Goal: Task Accomplishment & Management: Manage account settings

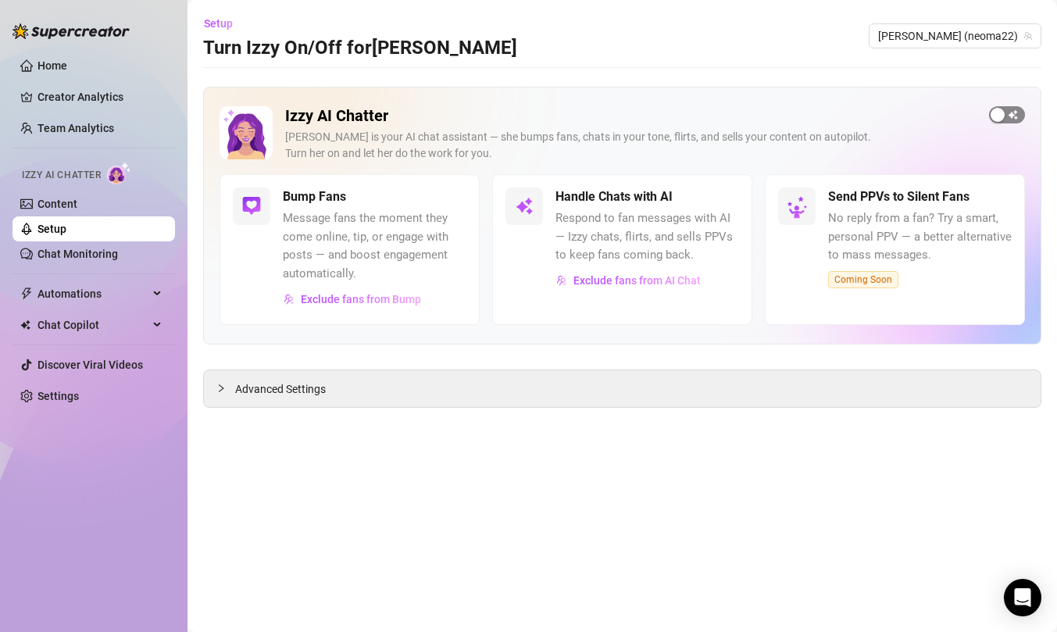
click at [1011, 109] on span "button" at bounding box center [1007, 114] width 36 height 17
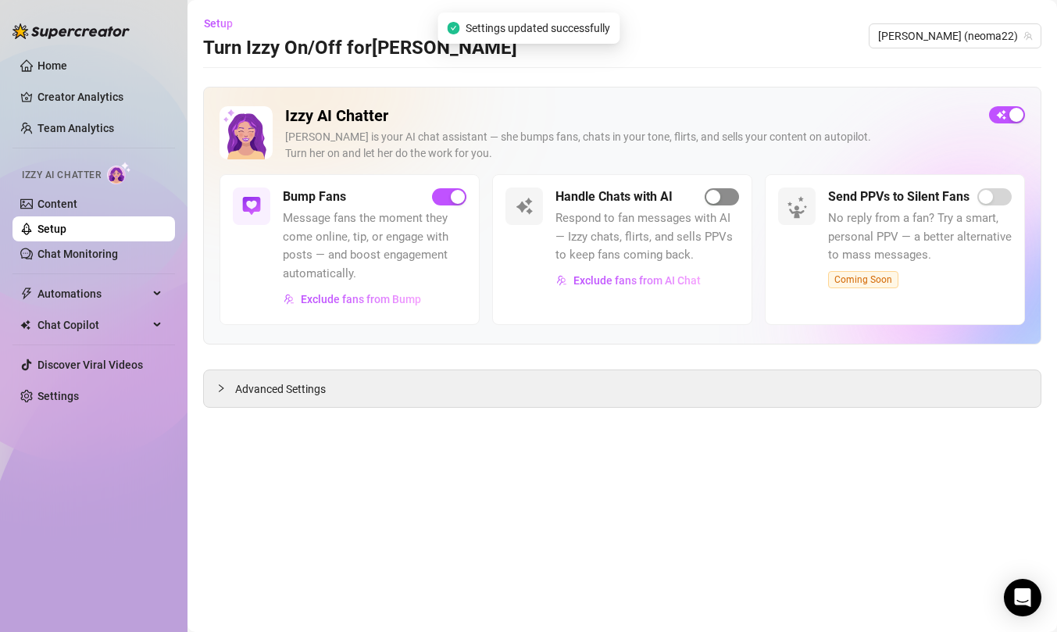
click at [718, 194] on div "button" at bounding box center [713, 197] width 14 height 14
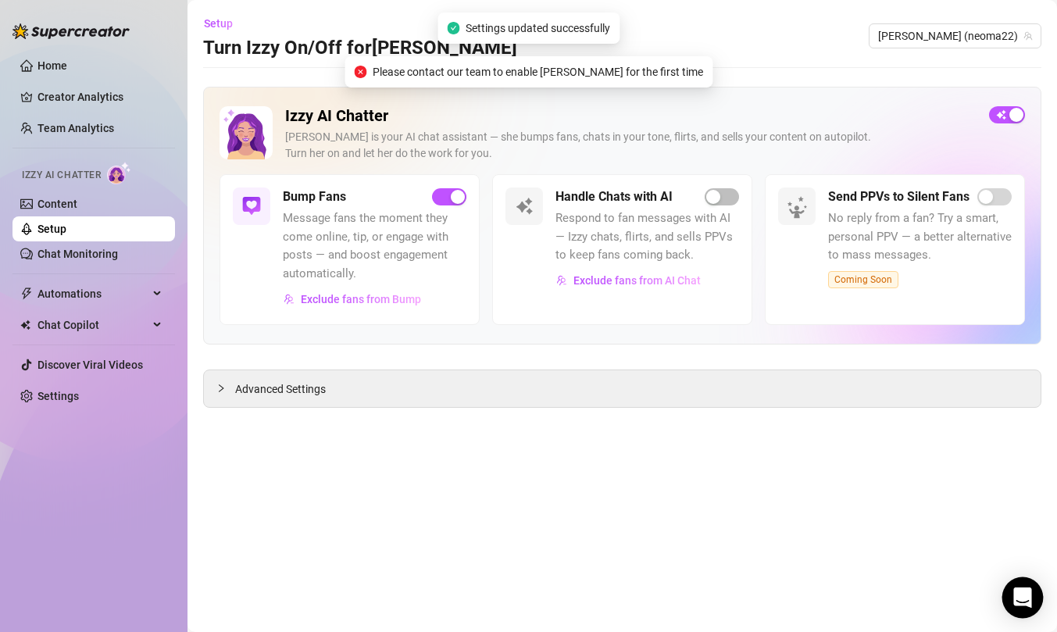
click at [1035, 593] on div "Open Intercom Messenger" at bounding box center [1022, 597] width 41 height 41
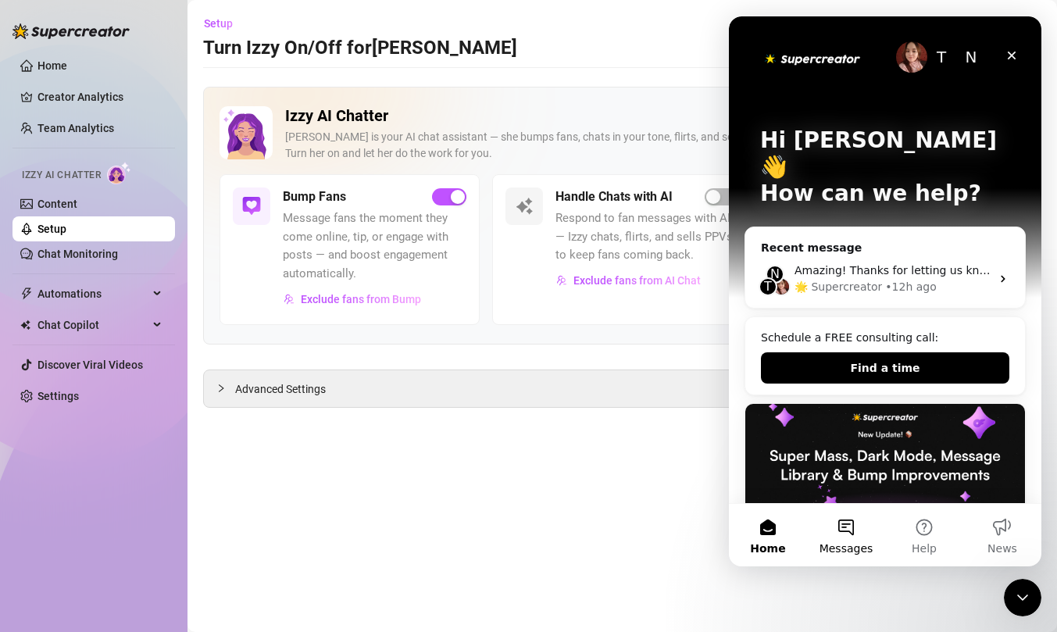
click at [841, 537] on button "Messages" at bounding box center [846, 535] width 78 height 62
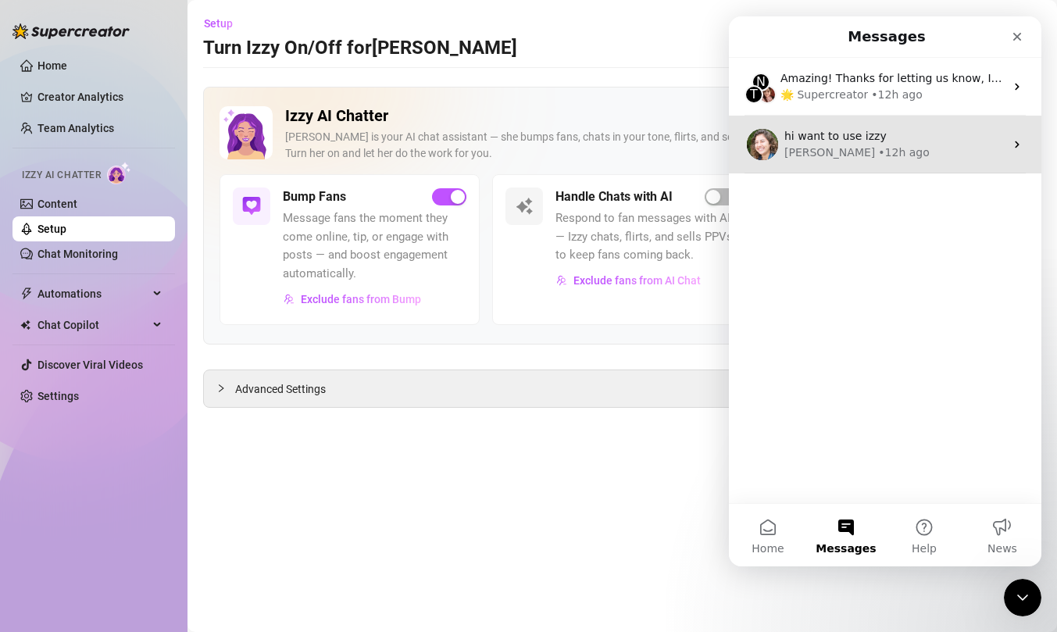
click at [1010, 130] on div "hi want to use izzy Ella • 12h ago" at bounding box center [885, 145] width 312 height 58
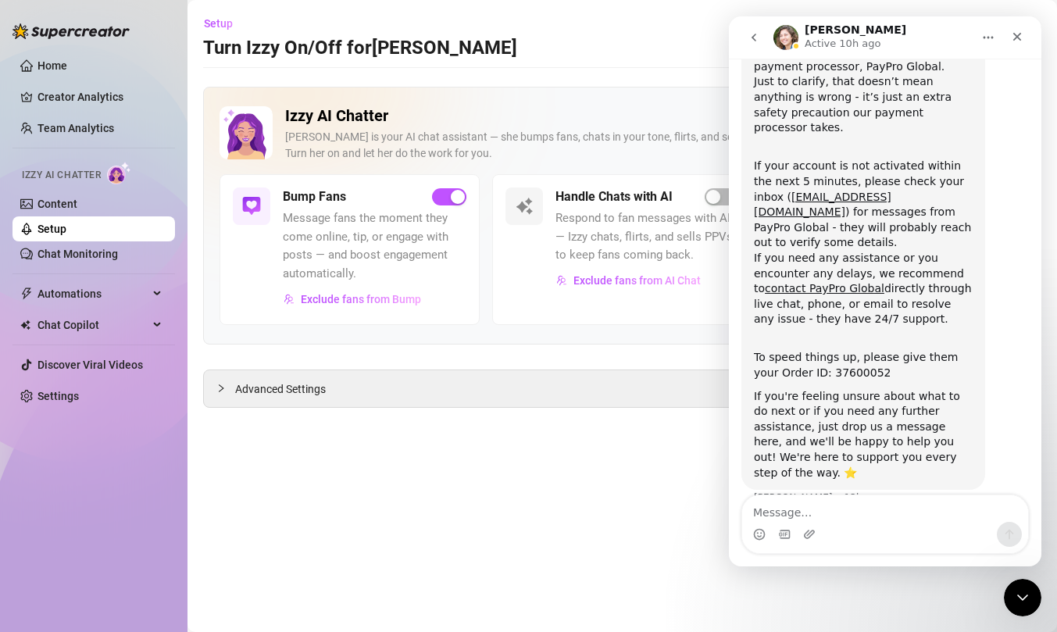
scroll to position [188, 0]
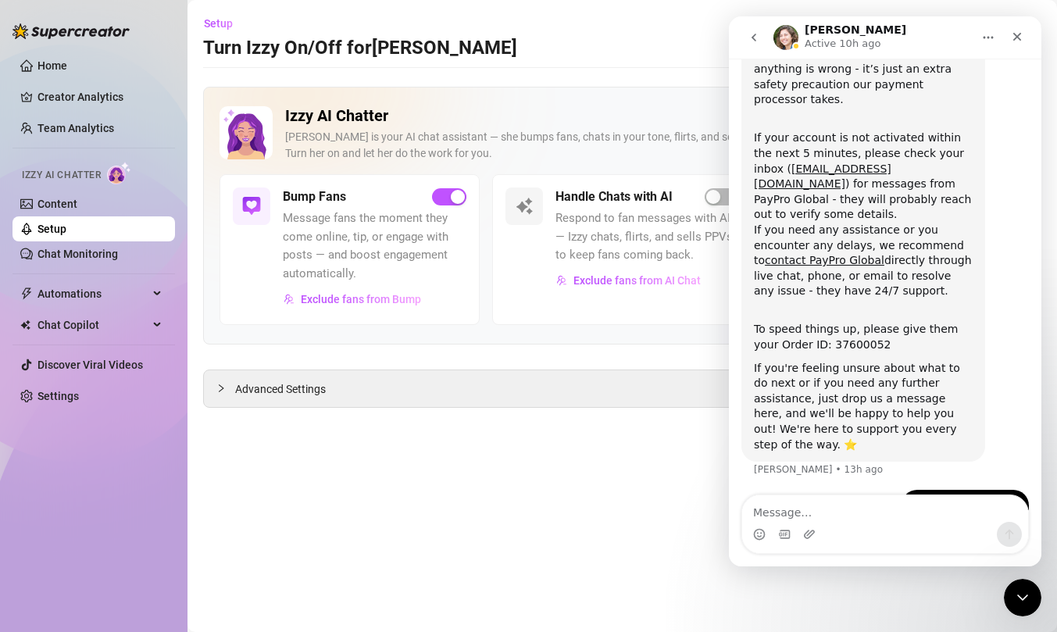
click at [764, 33] on button "go back" at bounding box center [754, 38] width 30 height 30
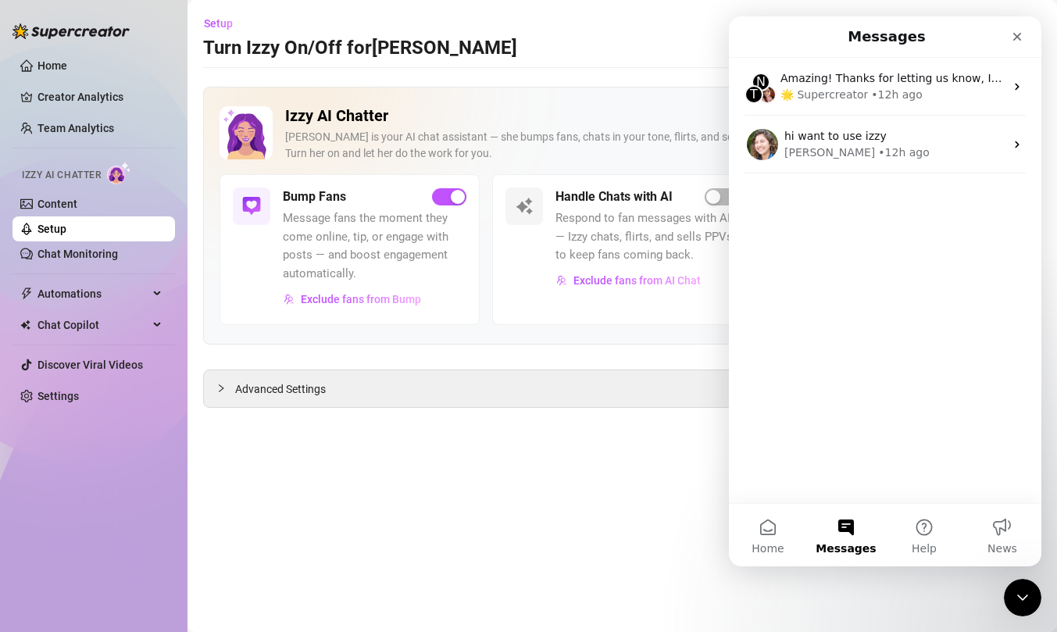
scroll to position [0, 0]
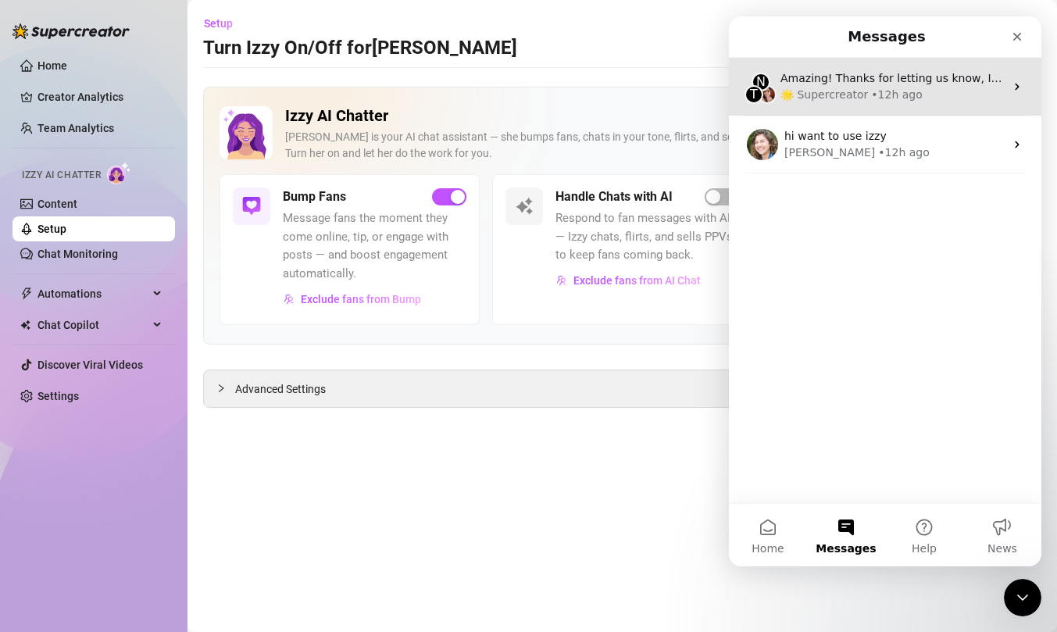
click at [989, 97] on div "🌟 Supercreator • 12h ago" at bounding box center [892, 95] width 224 height 16
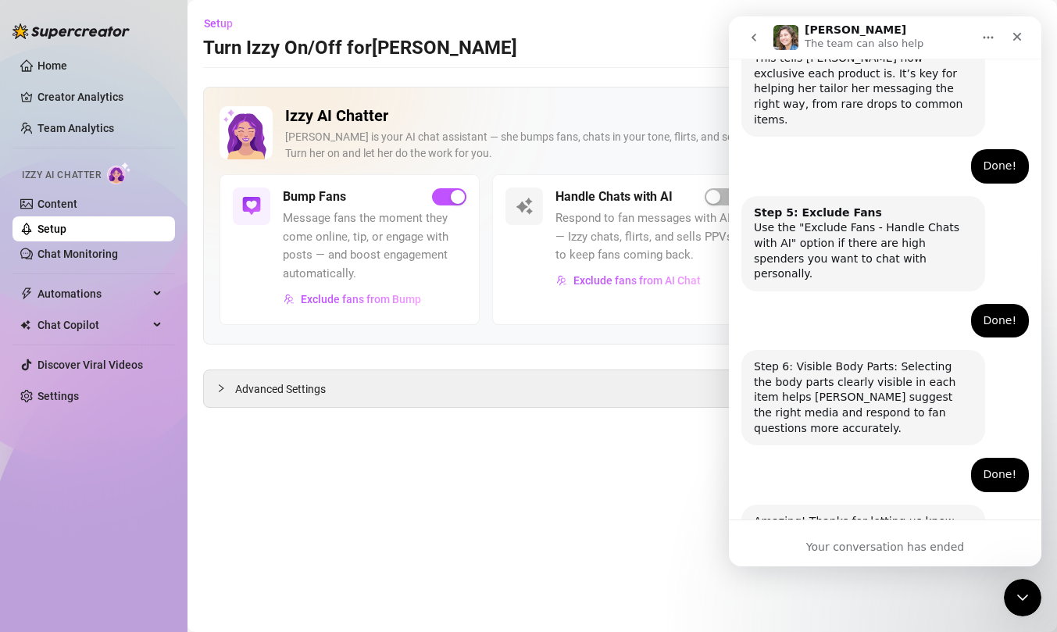
scroll to position [979, 0]
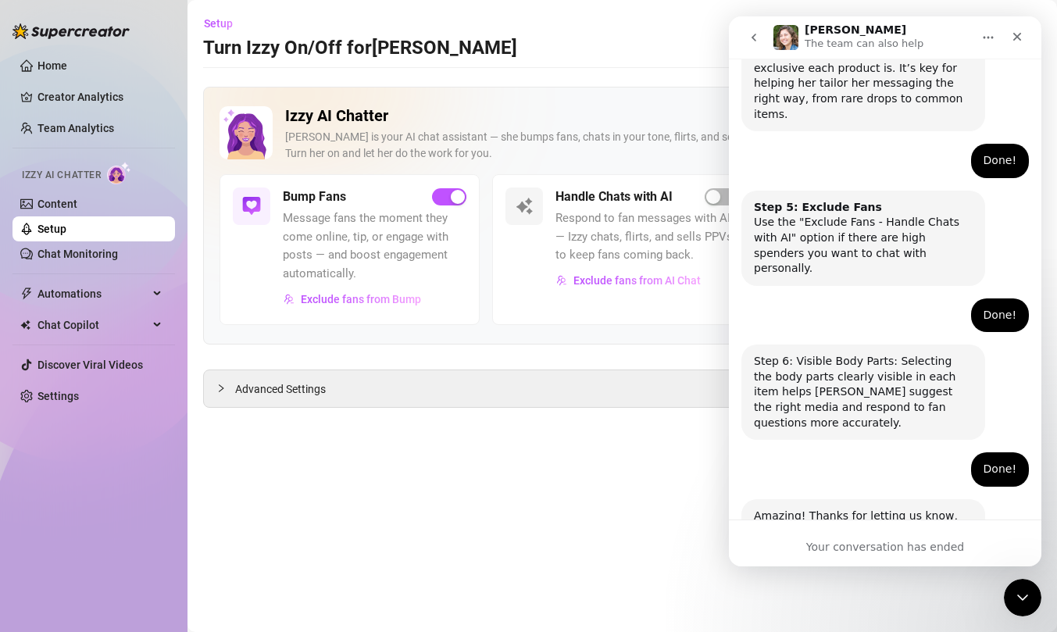
click at [850, 42] on p "The team can also help" at bounding box center [863, 44] width 119 height 16
click at [989, 37] on icon "Home" at bounding box center [988, 38] width 10 height 2
click at [1031, 31] on nav "Ella The team can also help" at bounding box center [885, 37] width 312 height 42
click at [1015, 28] on div "Close" at bounding box center [1017, 37] width 28 height 28
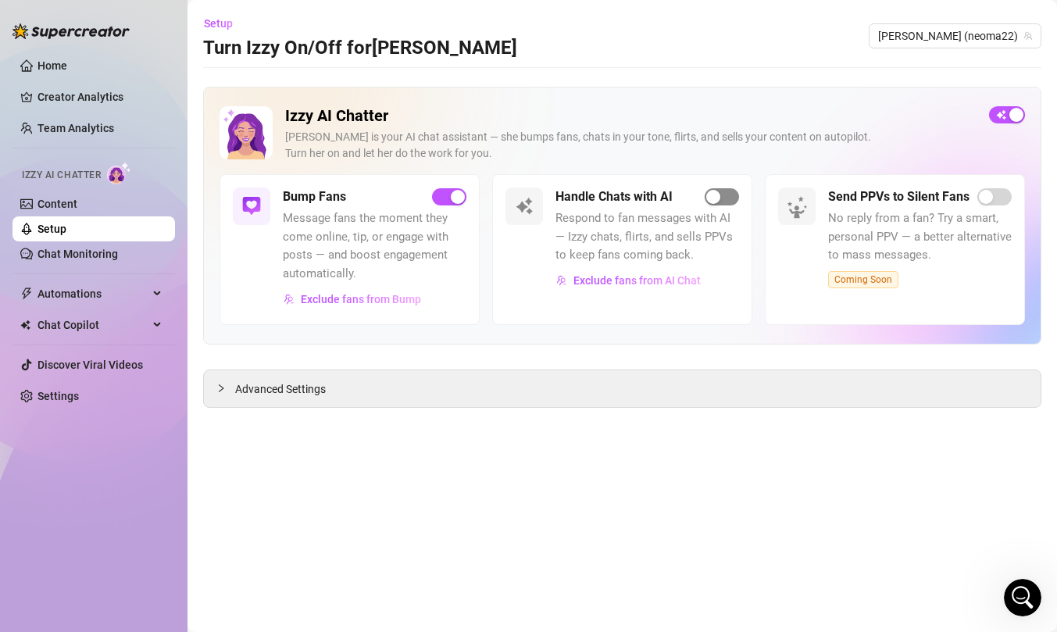
click at [715, 194] on div "button" at bounding box center [713, 197] width 14 height 14
